Goal: Transaction & Acquisition: Purchase product/service

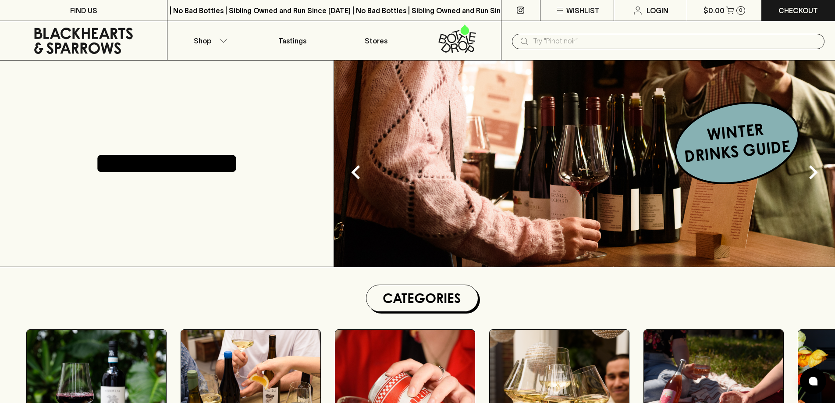
click at [195, 37] on p "Shop" at bounding box center [203, 41] width 18 height 11
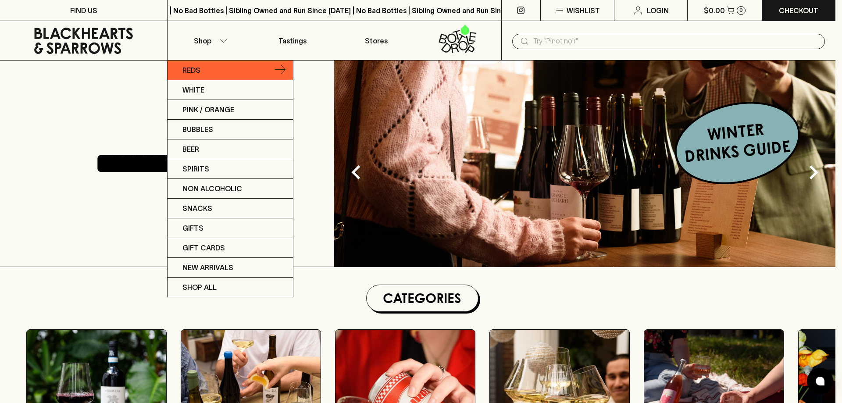
click at [187, 69] on p "Reds" at bounding box center [191, 70] width 18 height 11
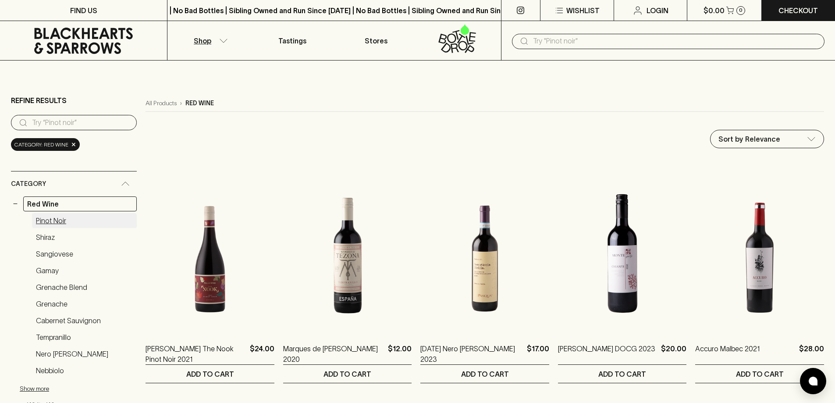
click at [54, 224] on link "Pinot Noir" at bounding box center [84, 220] width 105 height 15
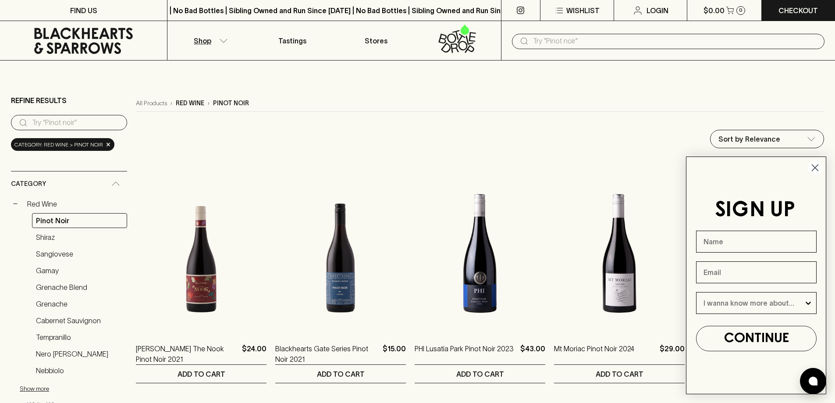
click at [813, 169] on icon "Close dialog" at bounding box center [815, 168] width 6 height 6
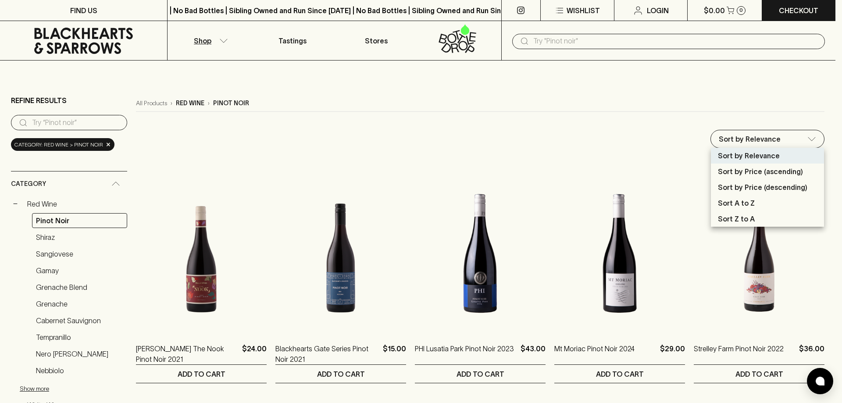
click at [756, 169] on p "Sort by Price (ascending)" at bounding box center [759, 171] width 85 height 11
type input "price:asc"
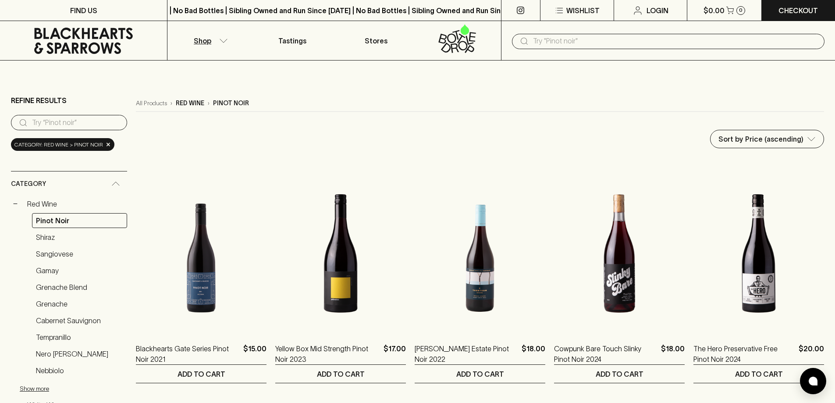
click at [73, 45] on icon at bounding box center [83, 41] width 99 height 26
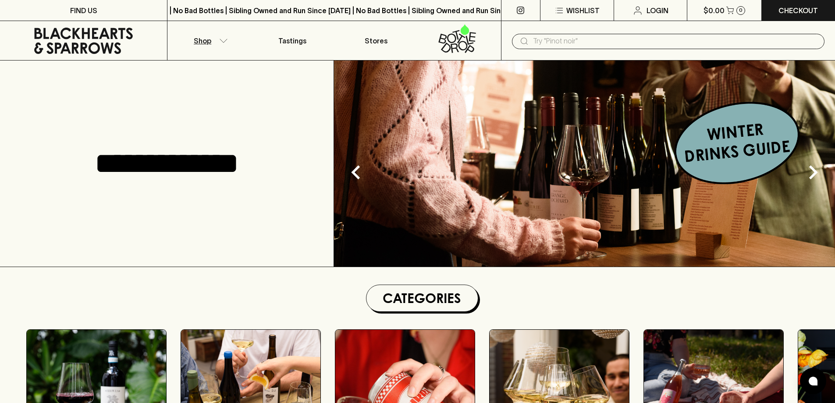
click at [211, 41] on p "Shop" at bounding box center [203, 41] width 18 height 11
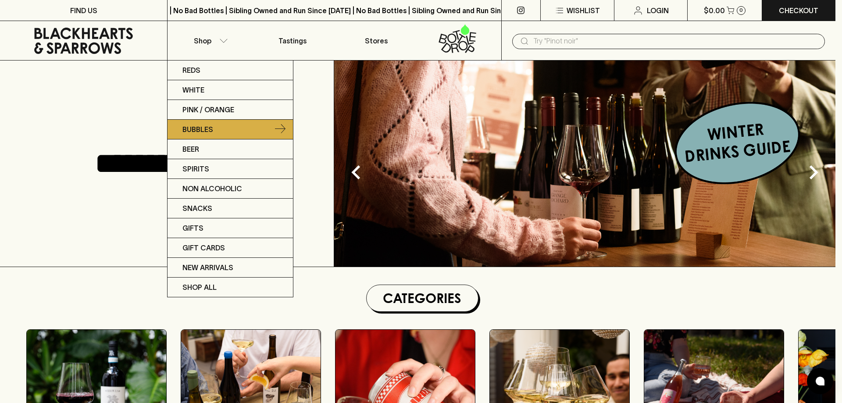
click at [201, 128] on p "Bubbles" at bounding box center [197, 129] width 31 height 11
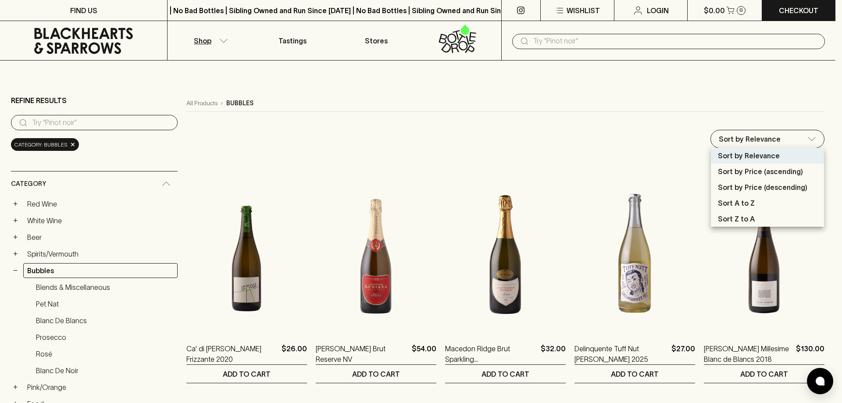
click at [760, 185] on p "Sort by Price (descending)" at bounding box center [761, 187] width 89 height 11
type input "price:desc"
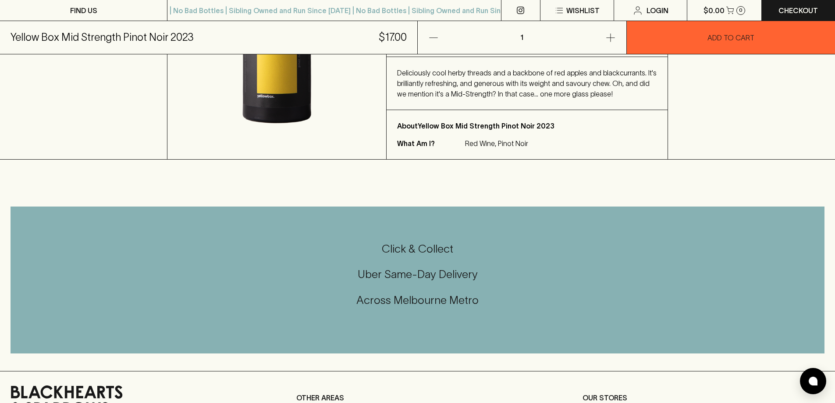
scroll to position [263, 0]
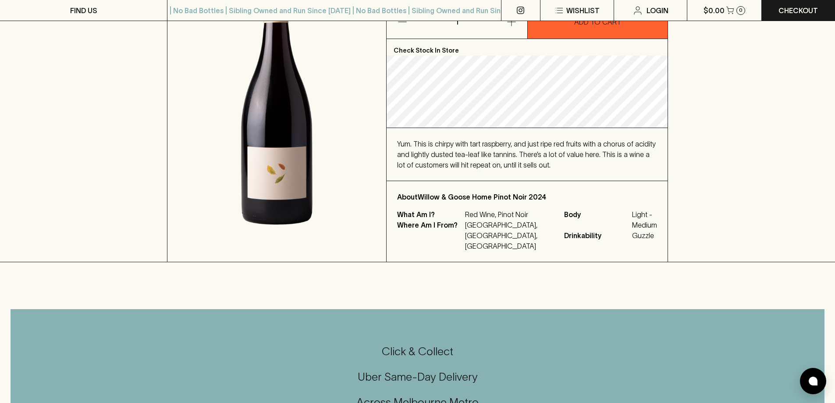
scroll to position [175, 0]
